Goal: Task Accomplishment & Management: Complete application form

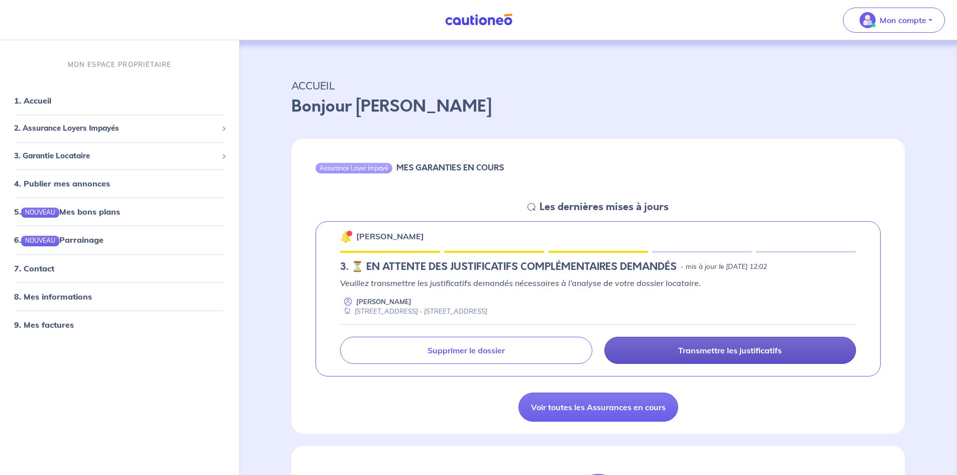
click at [686, 344] on link "Transmettre les justificatifs" at bounding box center [730, 349] width 252 height 27
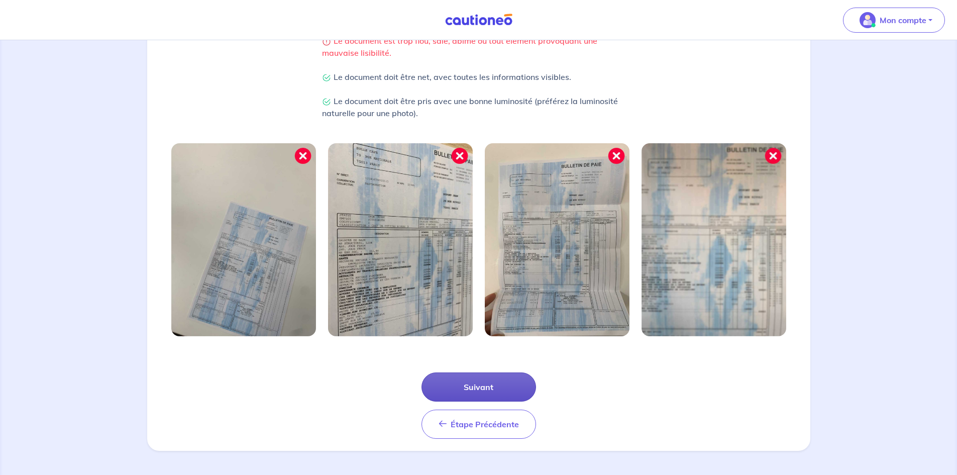
click at [484, 382] on button "Suivant" at bounding box center [478, 386] width 114 height 29
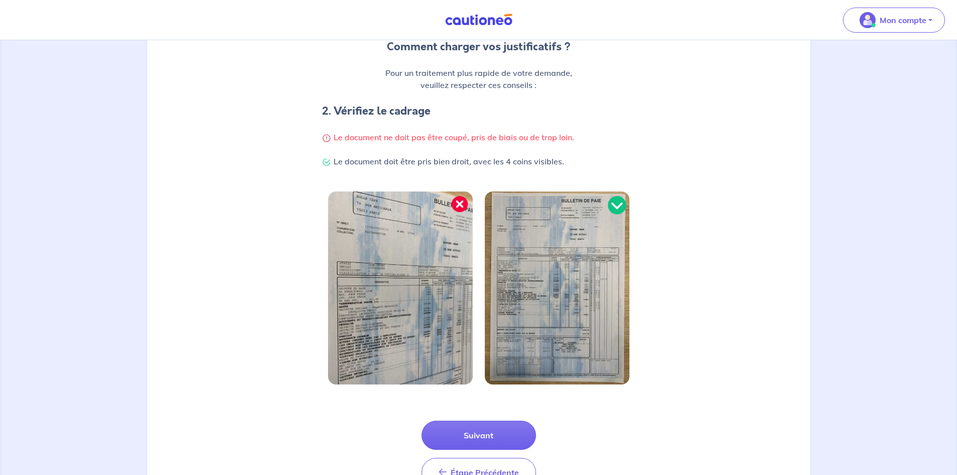
scroll to position [151, 0]
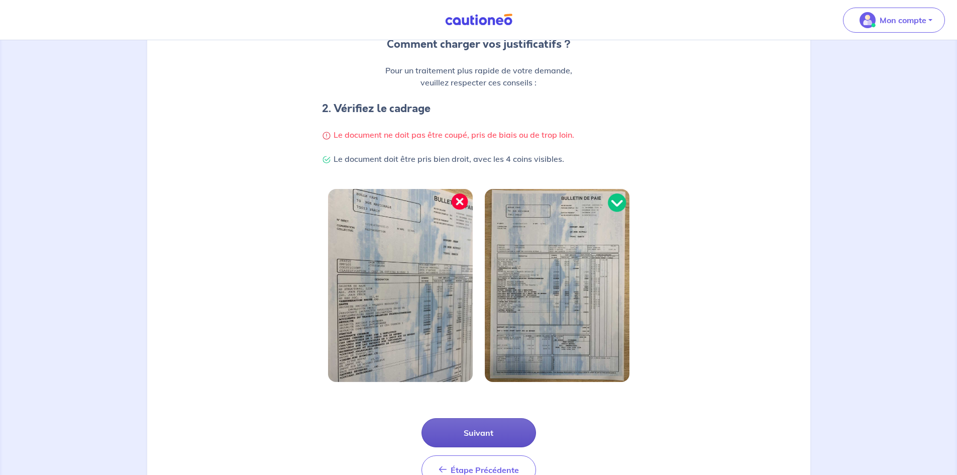
click at [443, 427] on button "Suivant" at bounding box center [478, 432] width 114 height 29
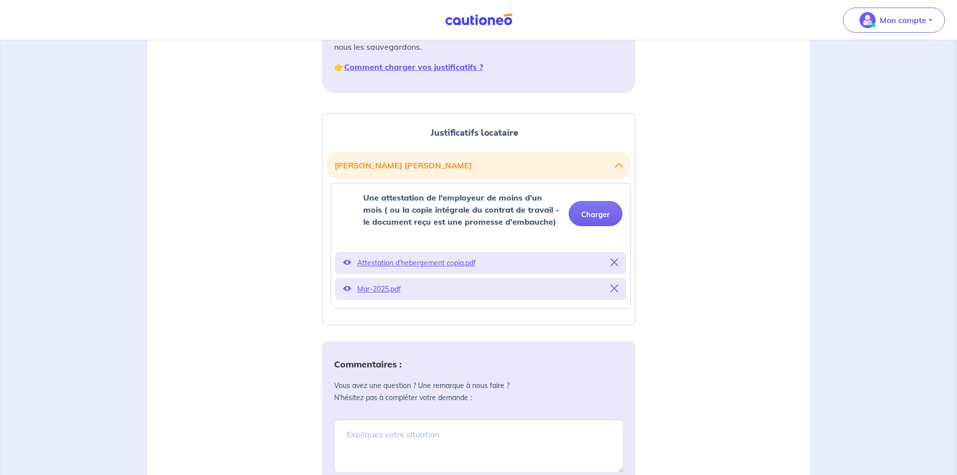
scroll to position [251, 0]
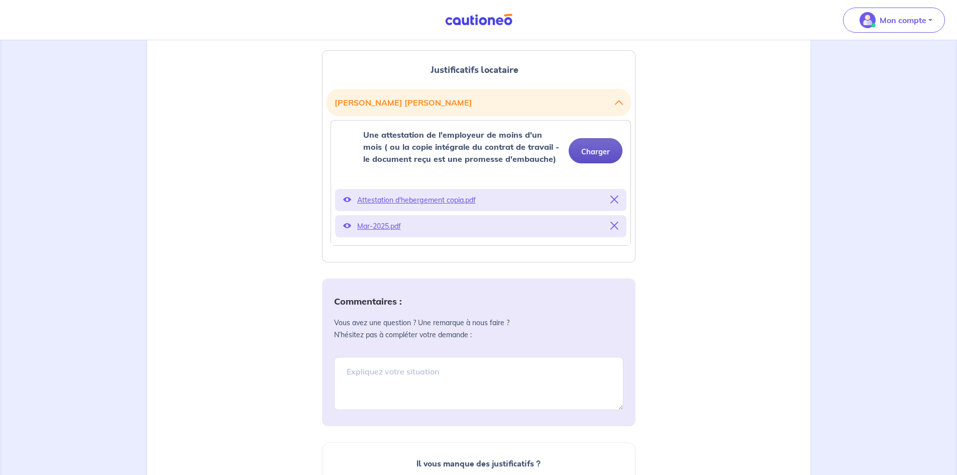
click at [585, 154] on button "Charger" at bounding box center [595, 150] width 54 height 25
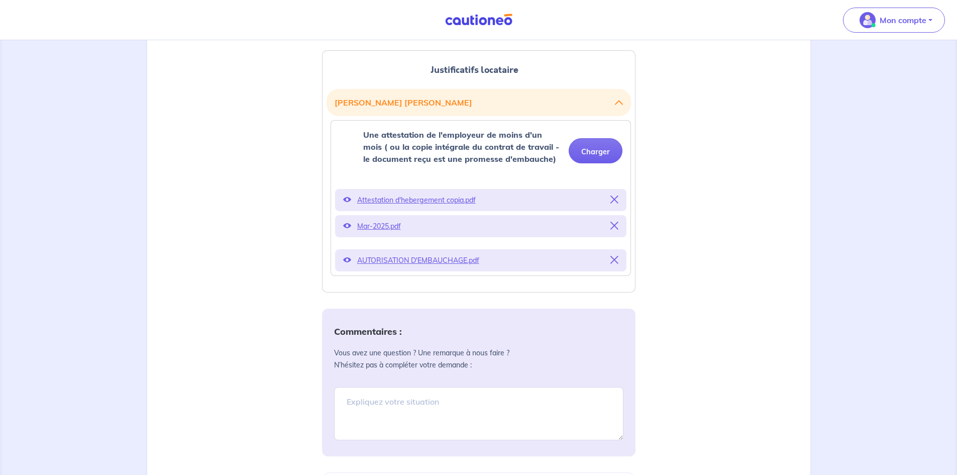
click at [394, 418] on div "Commentaires : Vous avez une question ? Une remarque à nous faire ? N’hésitez p…" at bounding box center [478, 382] width 313 height 148
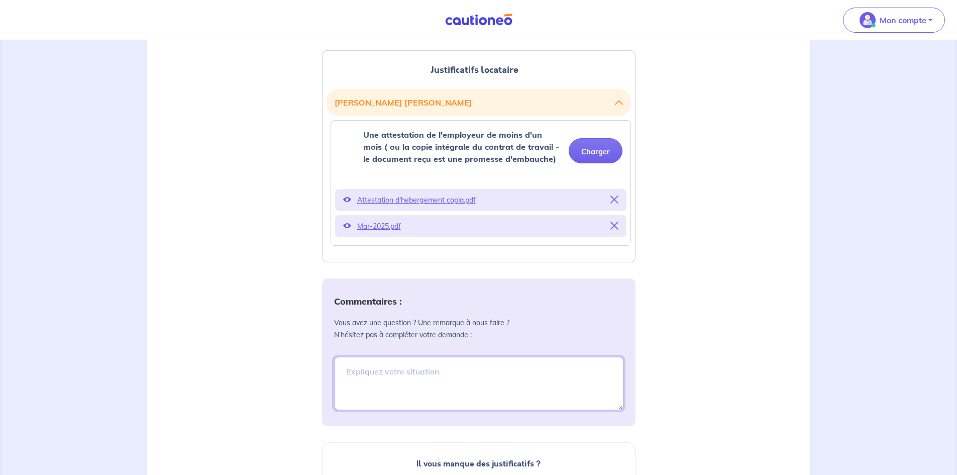
click at [392, 376] on textarea at bounding box center [478, 383] width 289 height 53
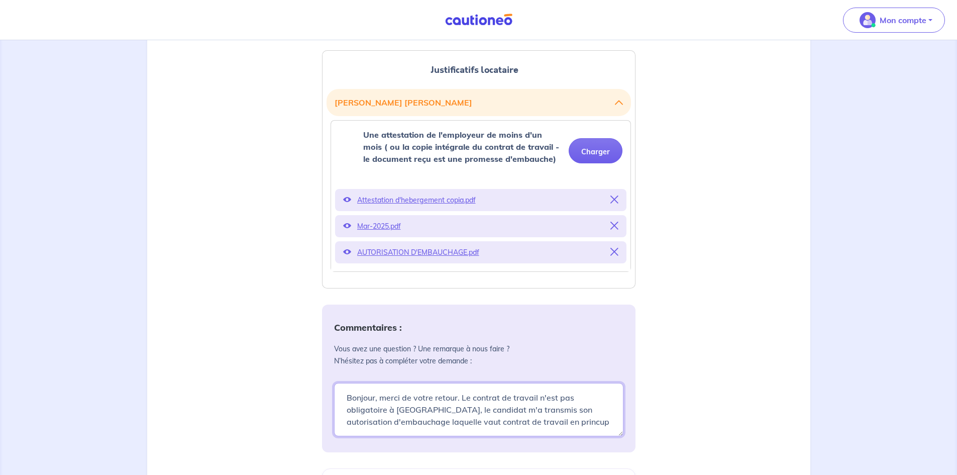
type textarea "Bonjour, merci de votre retour. Le contrat de travail n'est pas obligatoire à […"
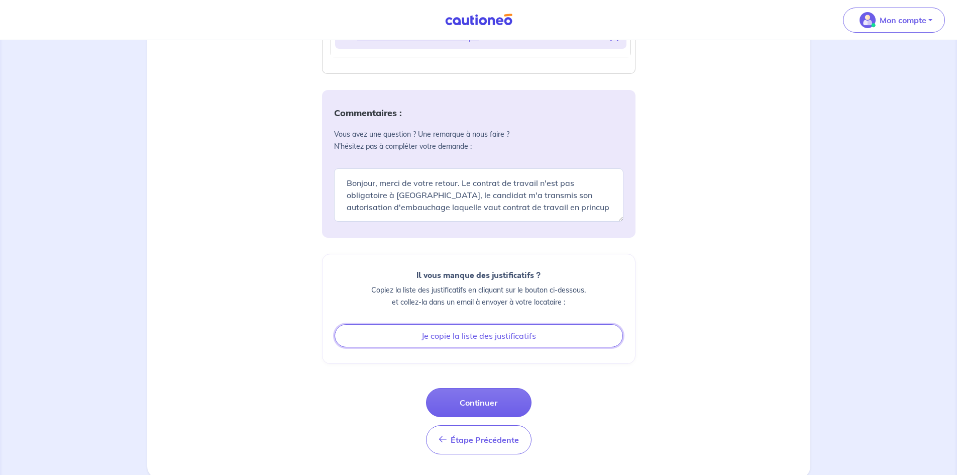
scroll to position [469, 0]
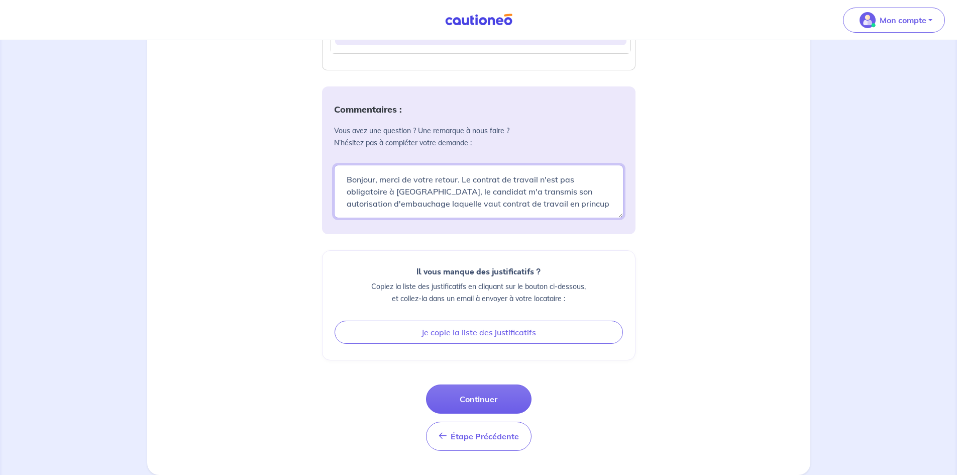
click at [560, 202] on textarea "Bonjour, merci de votre retour. Le contrat de travail n'est pas obligatoire à […" at bounding box center [478, 191] width 289 height 53
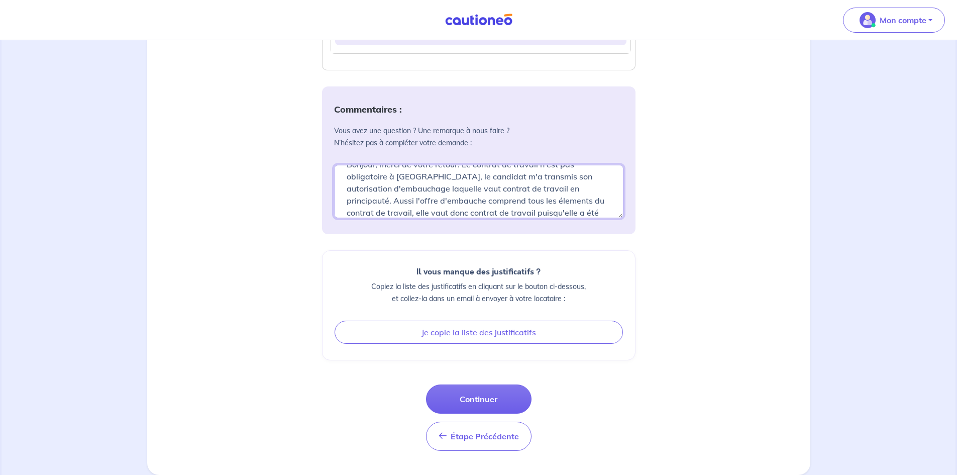
scroll to position [27, 0]
click at [495, 183] on textarea "Bonjour, merci de votre retour. Le contrat de travail n'est pas obligatoire à […" at bounding box center [478, 191] width 289 height 53
click at [557, 193] on textarea "Bonjour, merci de votre retour. Le contrat de travail n'est pas obligatoire à […" at bounding box center [478, 191] width 289 height 53
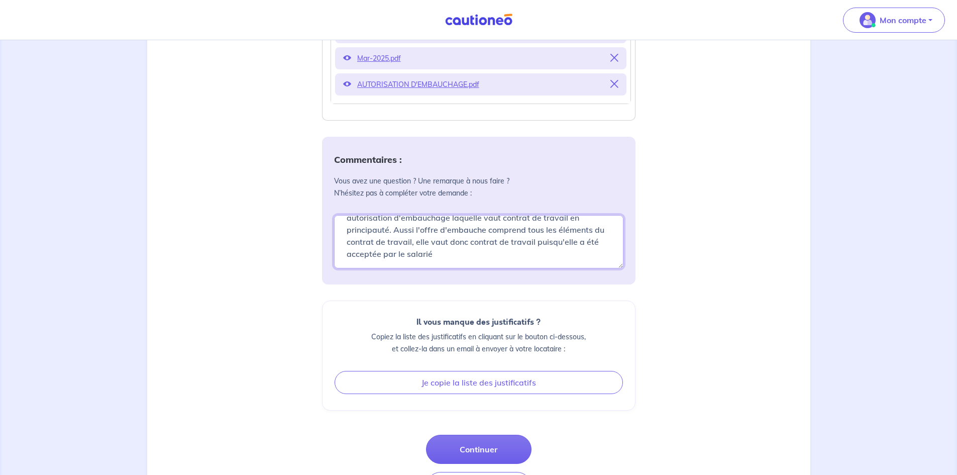
click at [451, 255] on textarea "Bonjour, merci de votre retour. Le contrat de travail n'est pas obligatoire à […" at bounding box center [478, 241] width 289 height 53
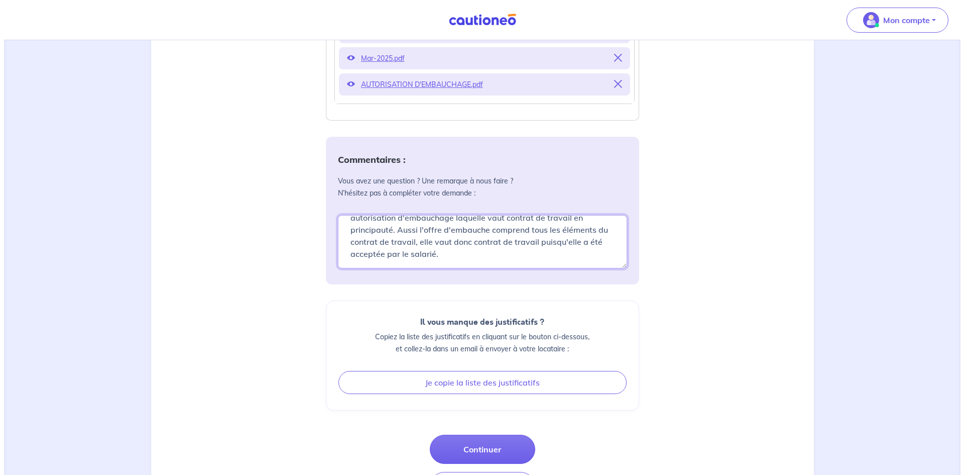
scroll to position [469, 0]
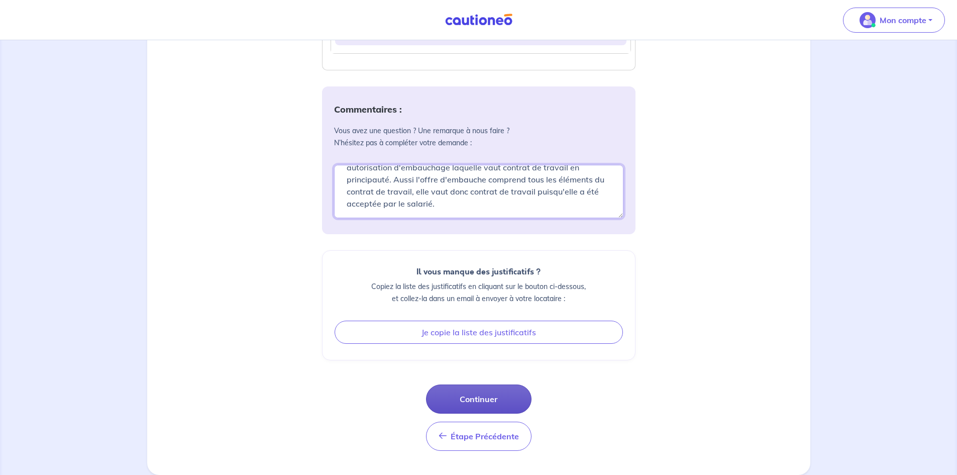
type textarea "Bonjour, merci de votre retour. Le contrat de travail n'est pas obligatoire à […"
click at [479, 399] on button "Continuer" at bounding box center [478, 398] width 105 height 29
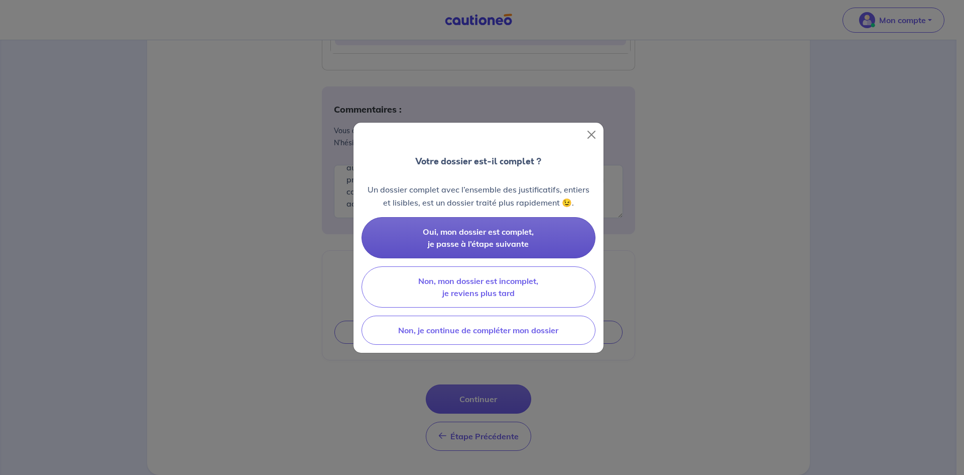
click at [542, 239] on button "Oui, mon dossier est complet, je passe à l’étape suivante" at bounding box center [479, 237] width 234 height 41
